Goal: Information Seeking & Learning: Learn about a topic

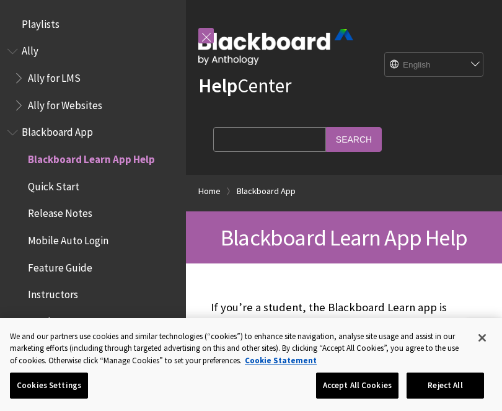
scroll to position [128, 0]
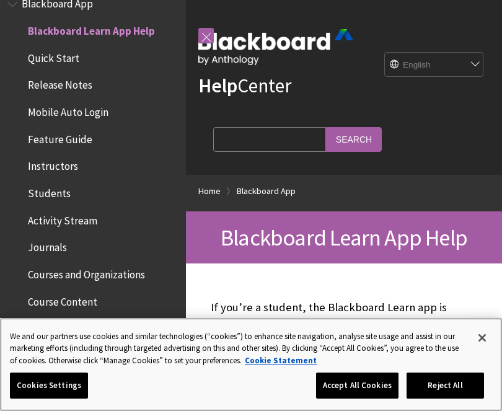
click at [362, 392] on button "Accept All Cookies" at bounding box center [357, 385] width 82 height 26
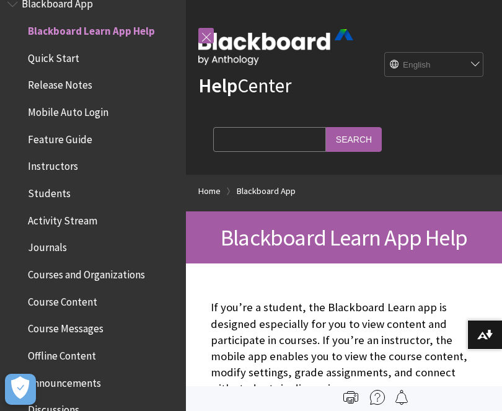
click at [413, 55] on select "English عربية Català Cymraeg Deutsch Español Suomi Français עברית Italiano 日本語 …" at bounding box center [434, 65] width 99 height 25
select select "/ar-sa/Blackboard_App"
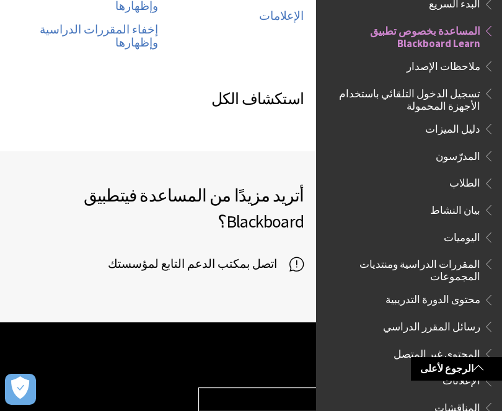
scroll to position [725, 0]
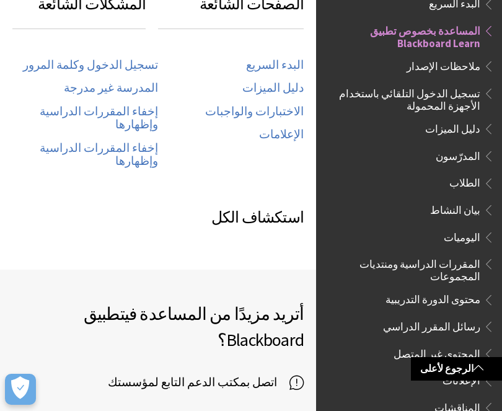
click at [178, 373] on span "اتصل بمكتب الدعم التابع لمؤسستك" at bounding box center [199, 382] width 182 height 19
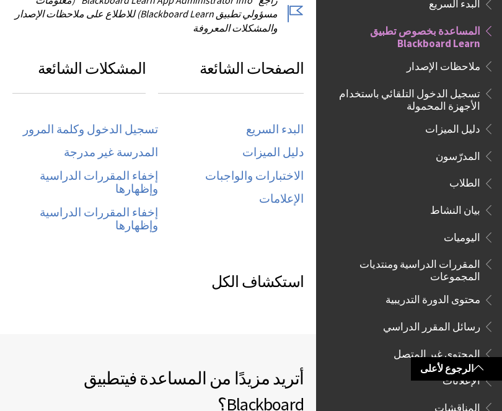
scroll to position [662, 0]
click at [110, 145] on link "المدرسة غير مدرجة" at bounding box center [111, 152] width 94 height 14
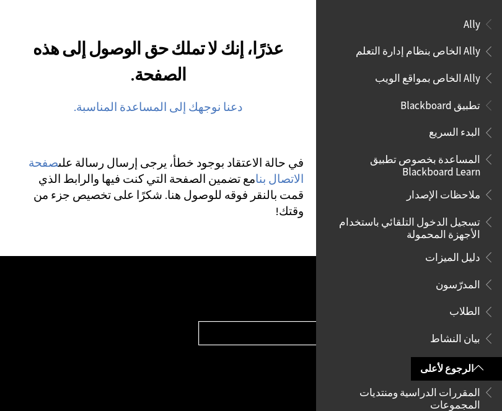
scroll to position [206, 0]
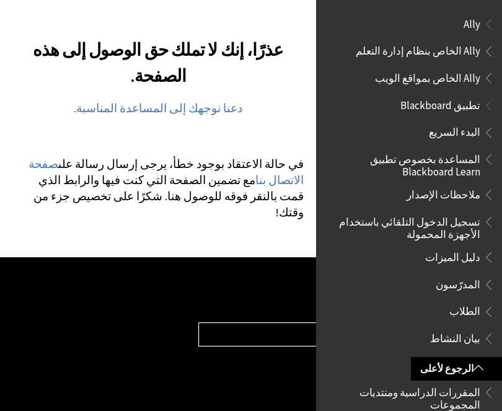
click at [119, 112] on link "دعنا نوجهك إلى المساعدة المناسبة." at bounding box center [158, 108] width 169 height 15
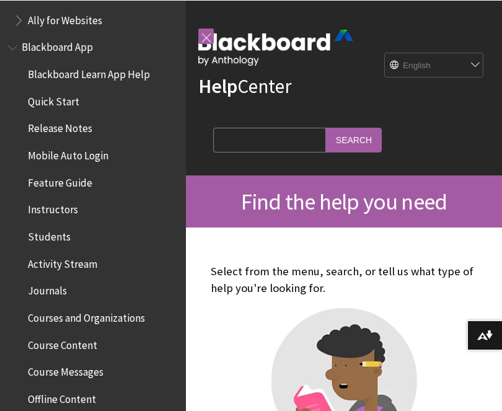
scroll to position [85, 0]
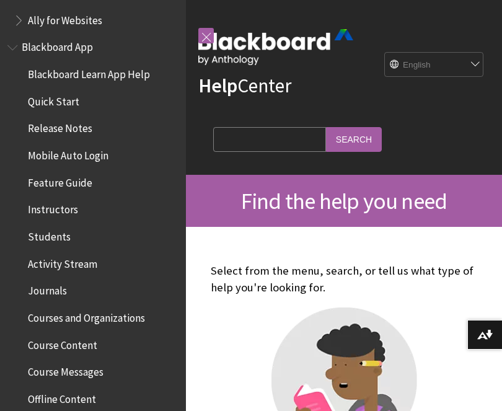
click at [407, 71] on select "English عربية Català Cymraeg Deutsch Español Suomi Français עברית Italiano 日本語 …" at bounding box center [434, 65] width 99 height 25
select select "/ar-sa"
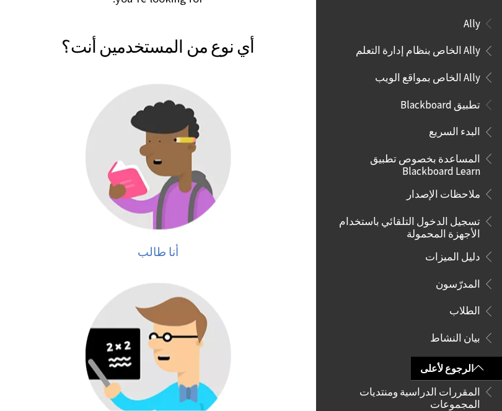
scroll to position [241, 0]
click at [102, 283] on img at bounding box center [158, 356] width 146 height 146
click at [162, 213] on div at bounding box center [157, 164] width 291 height 161
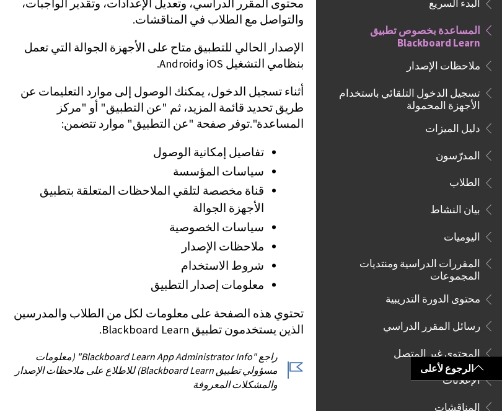
scroll to position [306, 0]
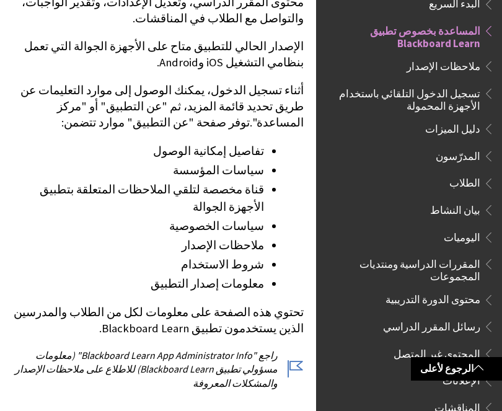
click at [197, 142] on li "تفاصيل إمكانية الوصول" at bounding box center [138, 150] width 252 height 17
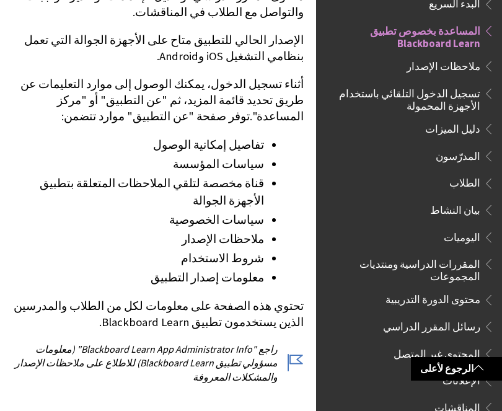
scroll to position [314, 0]
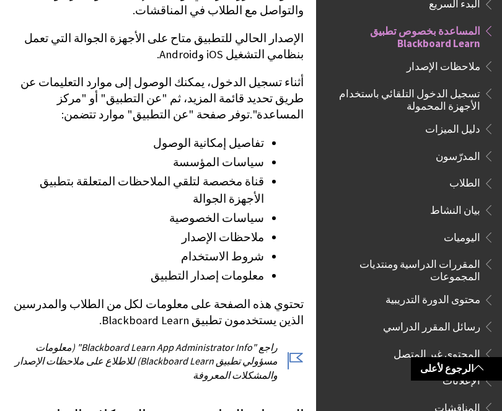
click at [193, 229] on li "ملاحظات الإصدار" at bounding box center [138, 237] width 252 height 17
click at [201, 267] on li "معلومات إصدار التطبيق" at bounding box center [138, 275] width 252 height 17
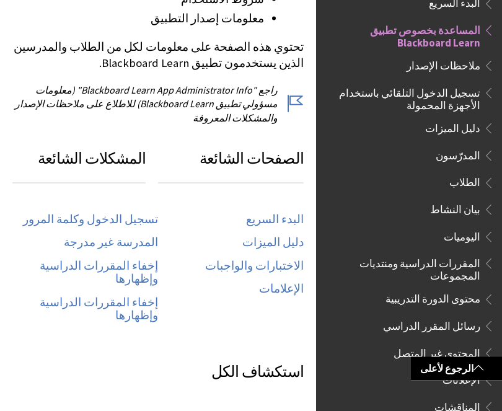
scroll to position [572, 0]
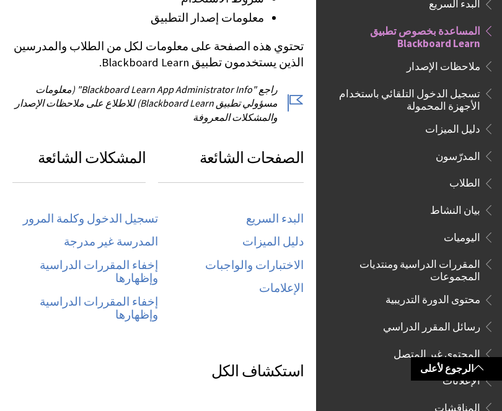
click at [58, 258] on link "إخفاء المقررات الدراسية وإظهارها" at bounding box center [85, 271] width 146 height 27
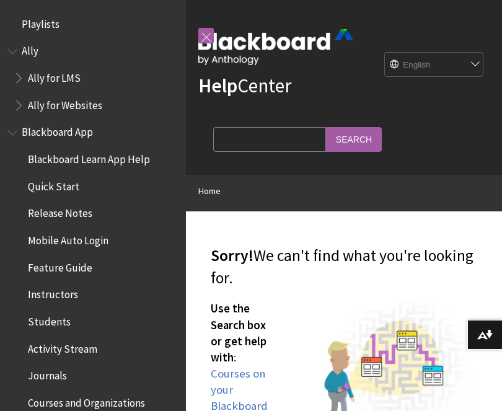
click at [464, 58] on select "English عربية Català Cymraeg Deutsch Español Suomi Français עברית Italiano 日本語 …" at bounding box center [434, 65] width 99 height 25
select select "/ar-sa/page404"
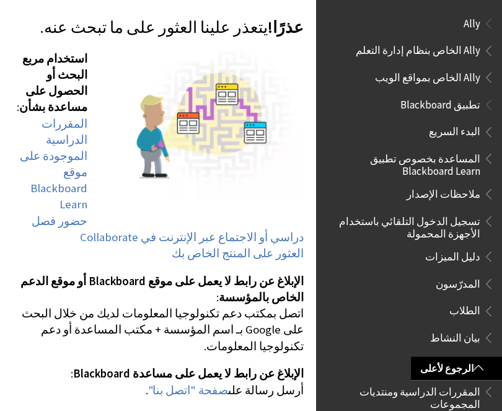
scroll to position [152, 0]
click at [61, 122] on link "المقررات الدراسية الموجودة على موقع Blackboard Learn" at bounding box center [54, 164] width 68 height 96
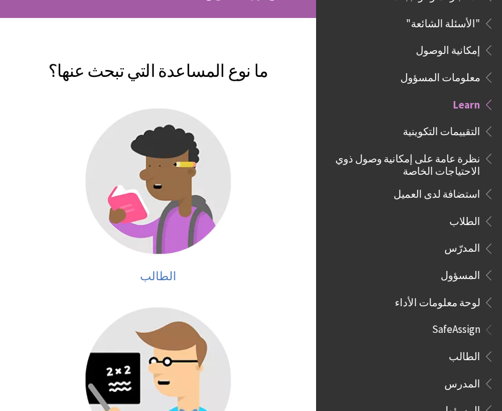
scroll to position [170, 0]
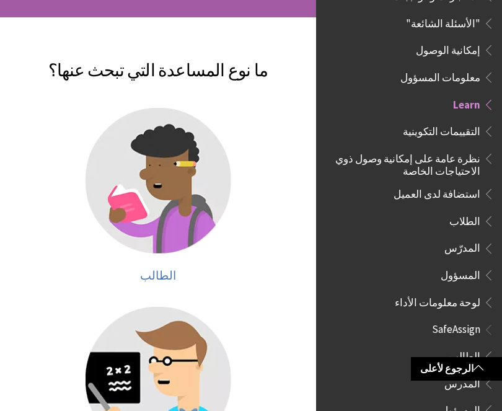
click at [155, 276] on span "الطالب" at bounding box center [158, 275] width 36 height 14
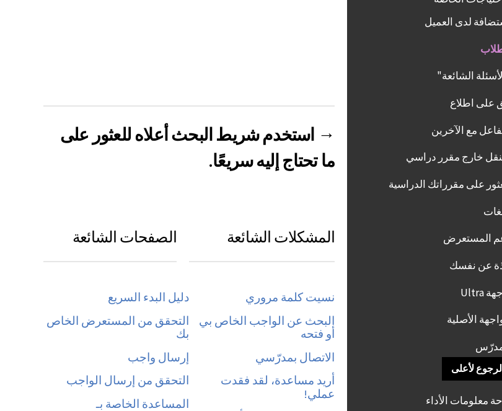
scroll to position [403, 0]
